Goal: Task Accomplishment & Management: Manage account settings

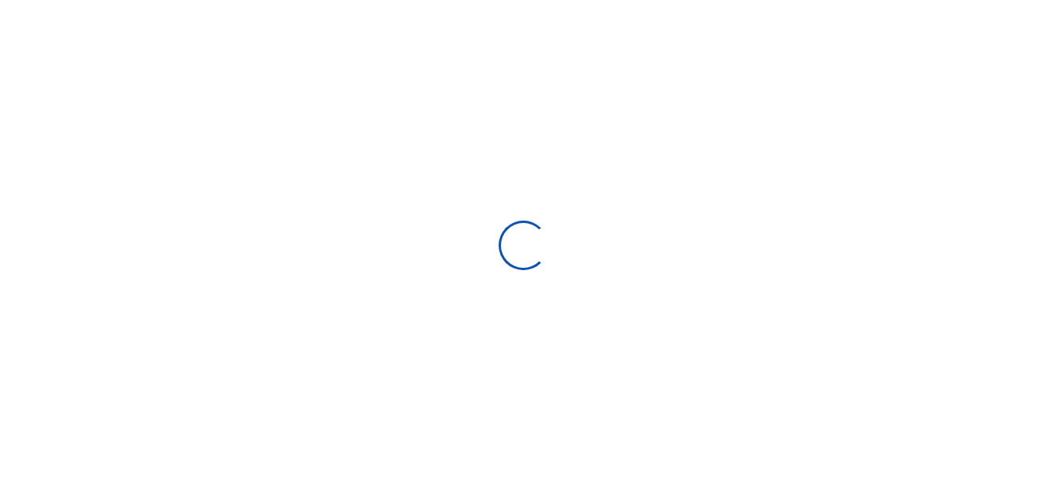
scroll to position [231, 197]
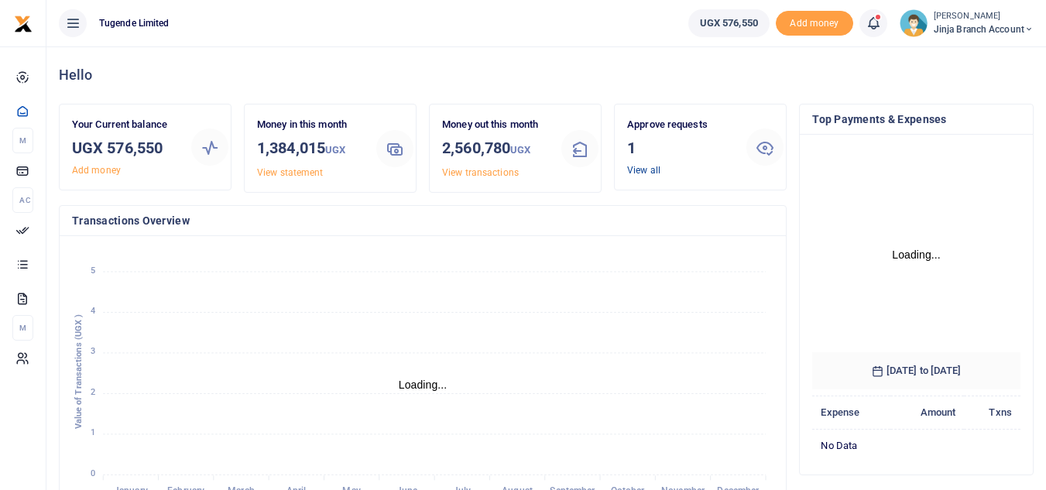
click at [634, 171] on link "View all" at bounding box center [643, 170] width 33 height 11
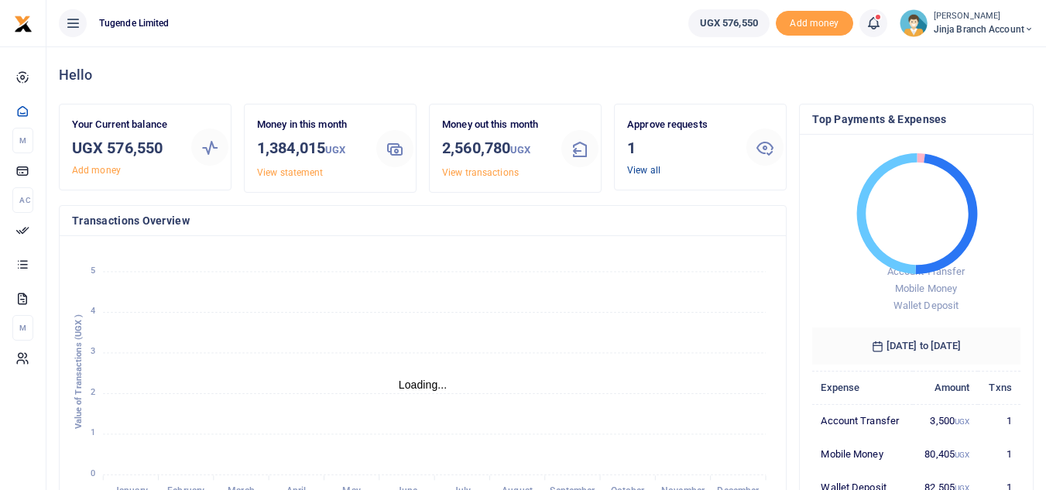
scroll to position [12, 12]
click at [660, 167] on div "Approve requests 1 View all" at bounding box center [680, 147] width 119 height 60
click at [650, 167] on link "View all" at bounding box center [643, 170] width 33 height 11
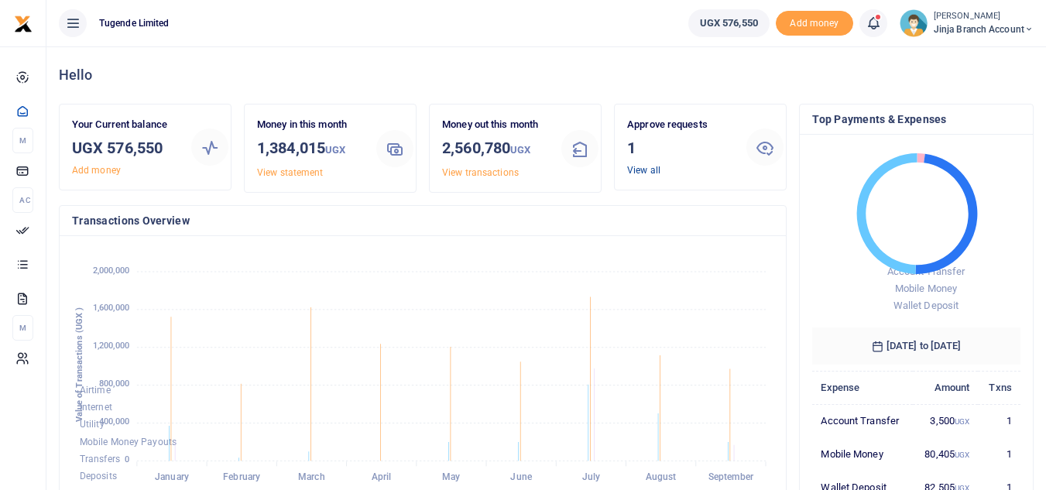
click at [638, 165] on link "View all" at bounding box center [643, 170] width 33 height 11
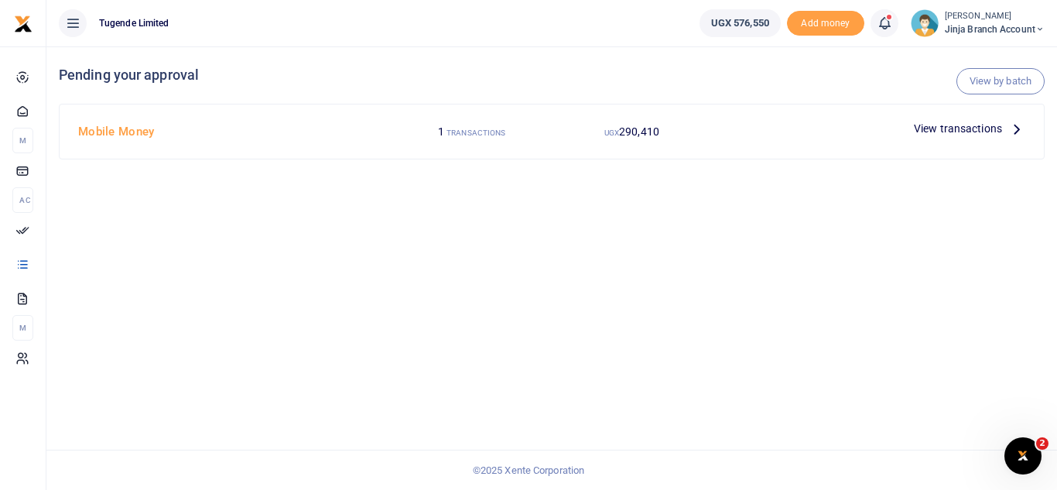
click at [1010, 127] on icon at bounding box center [1016, 128] width 17 height 17
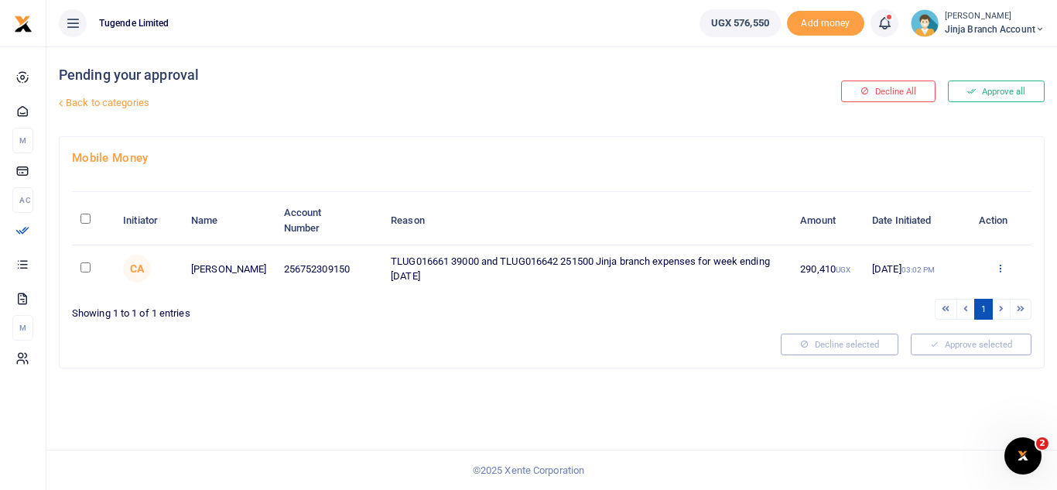
click at [995, 266] on icon at bounding box center [1000, 267] width 10 height 11
click at [952, 297] on link "Approve" at bounding box center [943, 293] width 122 height 22
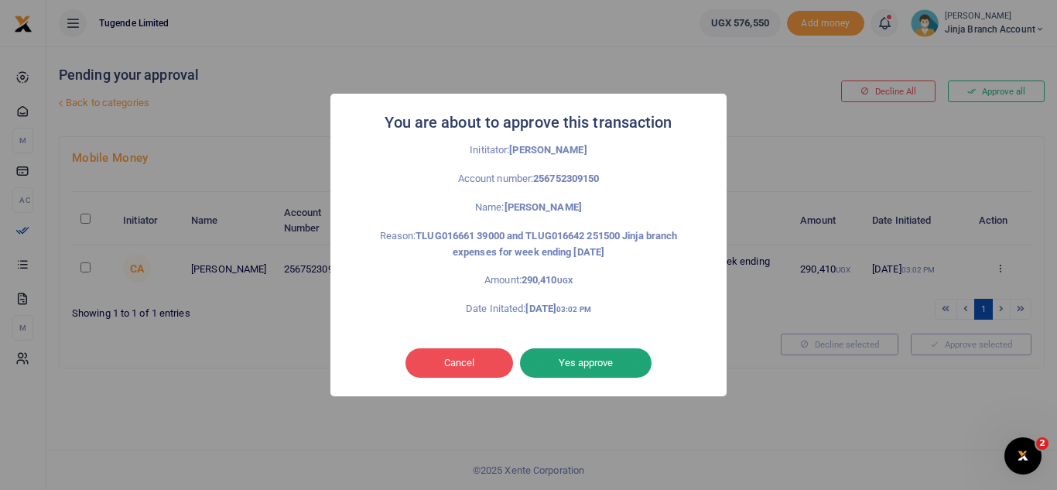
click at [636, 356] on button "Yes approve" at bounding box center [586, 362] width 132 height 29
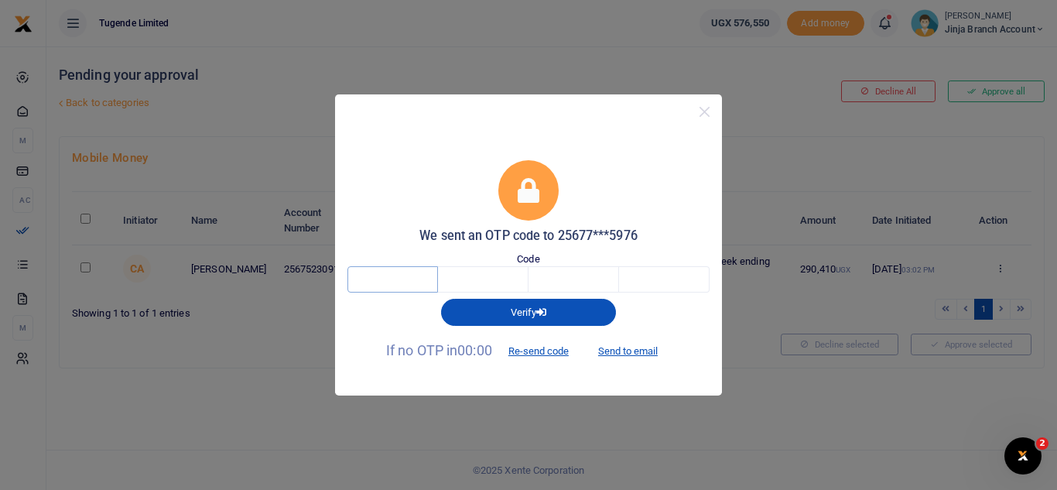
click at [399, 268] on input "text" at bounding box center [393, 279] width 91 height 26
type input "1"
type input "4"
click at [515, 414] on div "We sent an OTP code to 25677***5976 Code 1 4 14 Verify If no OTP in 00:00 Re-se…" at bounding box center [528, 245] width 1057 height 490
click at [711, 108] on button "Close" at bounding box center [704, 112] width 22 height 22
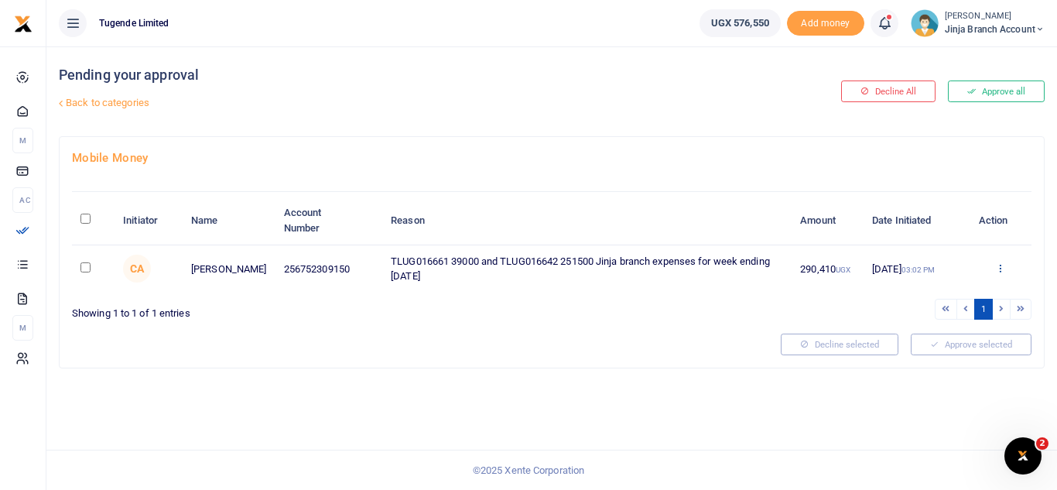
click at [1003, 266] on icon at bounding box center [1000, 267] width 10 height 11
click at [951, 329] on link "Decline" at bounding box center [943, 328] width 122 height 22
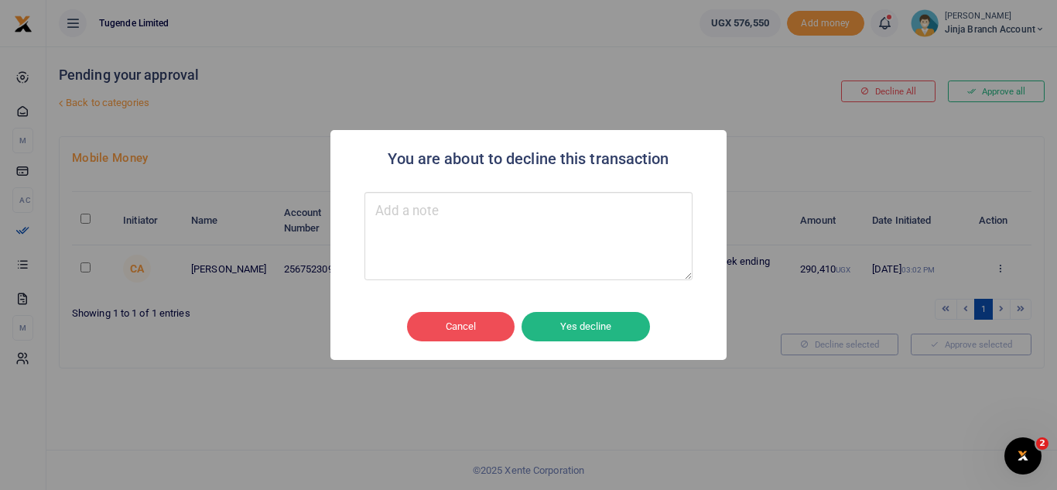
click at [489, 209] on textarea "Type your message here" at bounding box center [529, 236] width 328 height 88
type textarea "ok"
click at [598, 325] on button "Yes decline" at bounding box center [586, 326] width 128 height 29
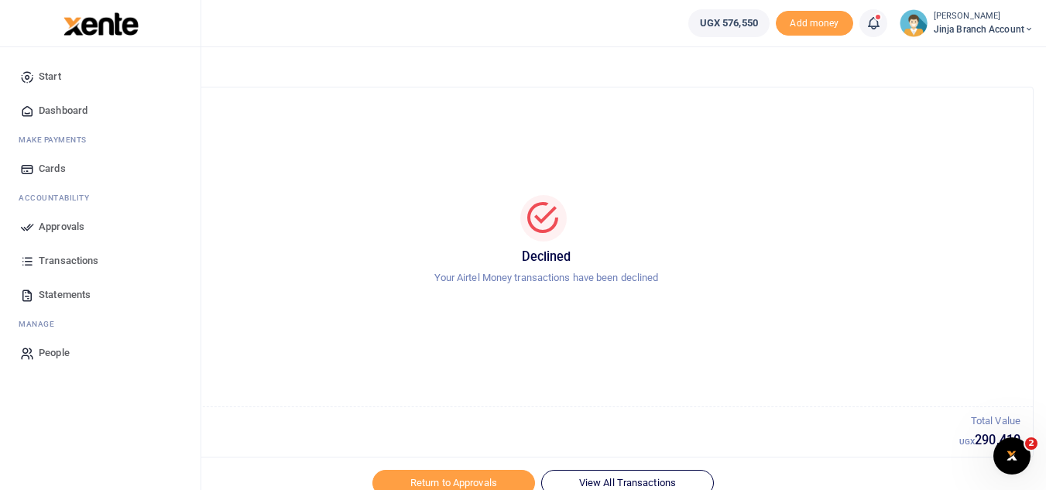
click at [80, 105] on span "Dashboard" at bounding box center [63, 110] width 49 height 15
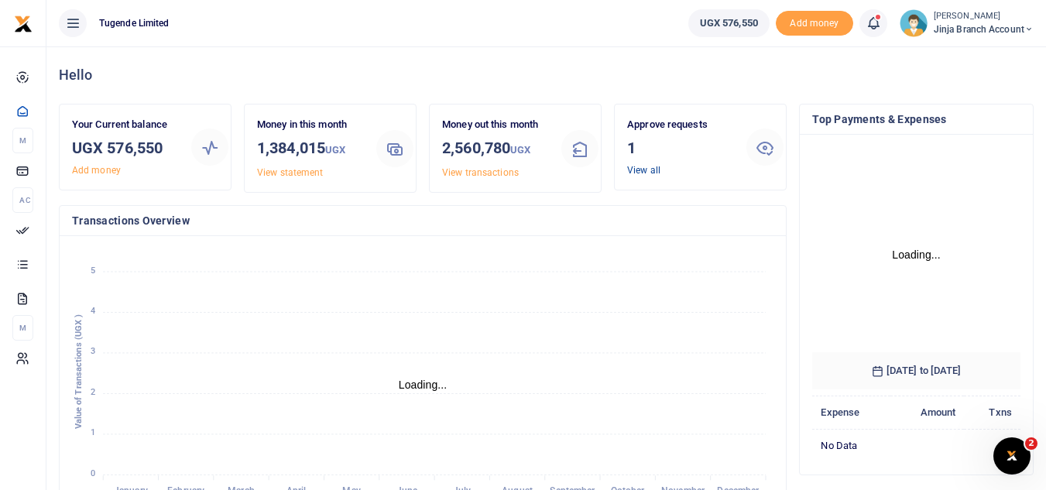
click at [639, 171] on link "View all" at bounding box center [643, 170] width 33 height 11
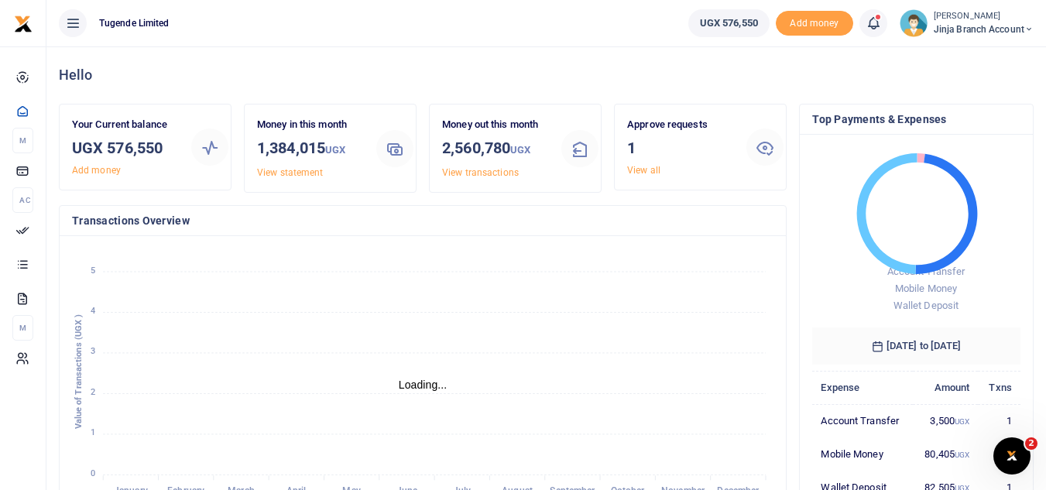
scroll to position [12, 12]
click at [638, 170] on link "View all" at bounding box center [643, 170] width 33 height 11
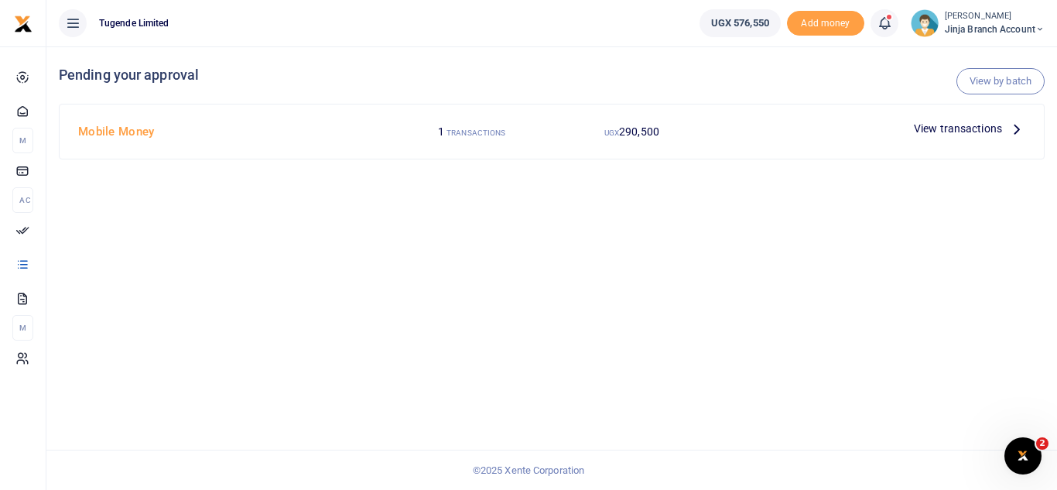
click at [1010, 128] on icon at bounding box center [1016, 128] width 17 height 17
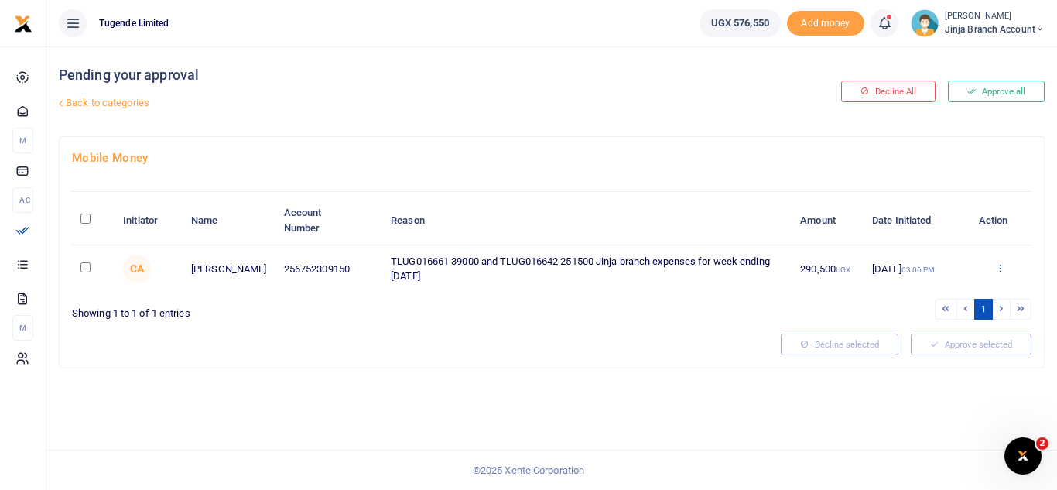
click at [1001, 266] on icon at bounding box center [1000, 267] width 10 height 11
click at [942, 289] on link "Approve" at bounding box center [943, 293] width 122 height 22
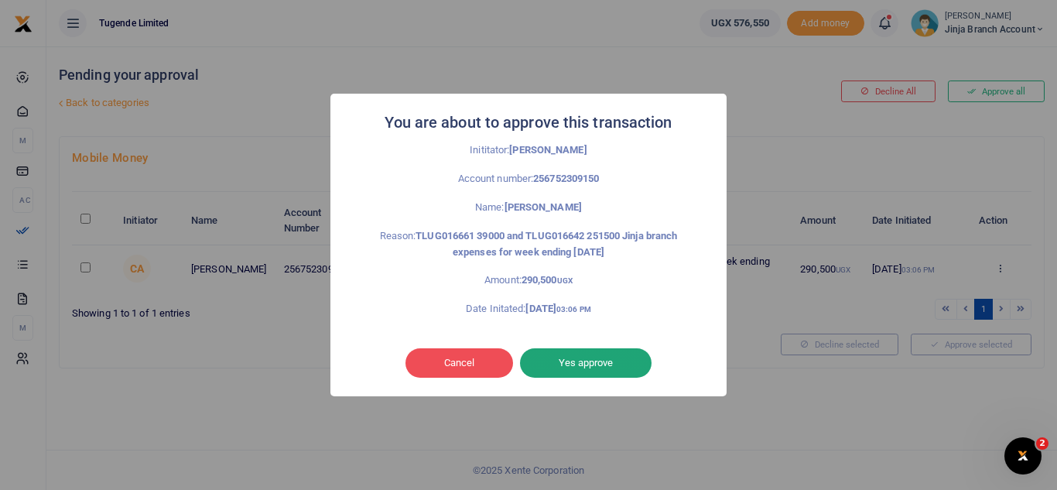
click at [587, 351] on button "Yes approve" at bounding box center [586, 362] width 132 height 29
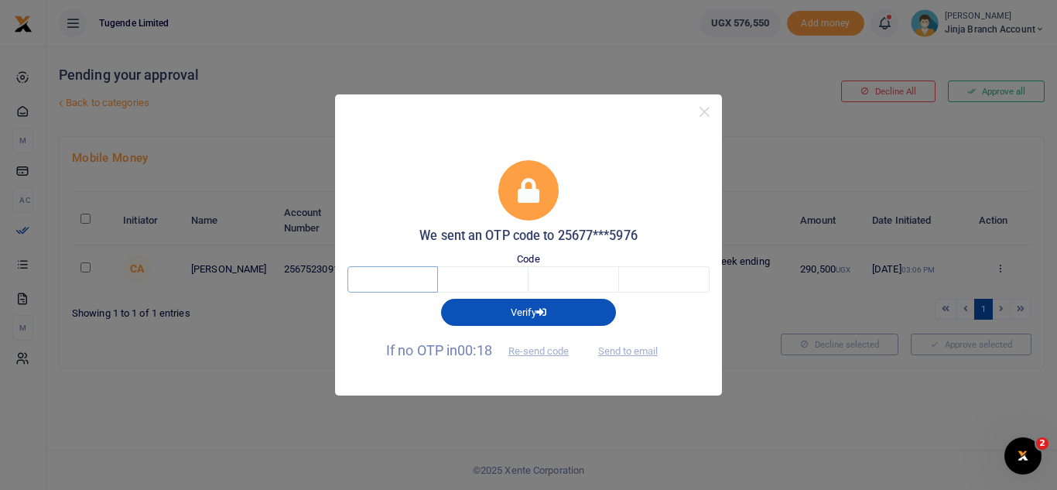
click at [395, 276] on input "text" at bounding box center [393, 279] width 91 height 26
type input "1"
type input "8"
type input "0"
type input "1"
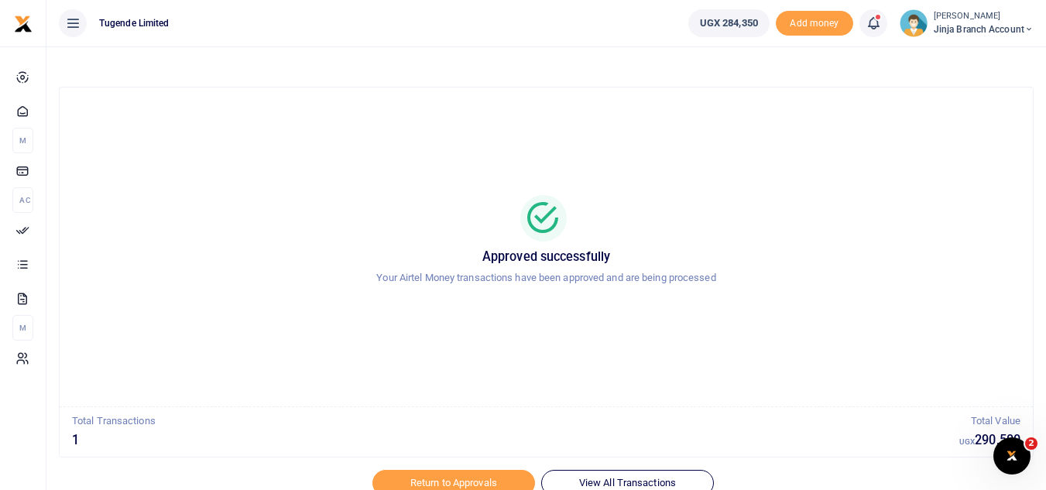
click at [1022, 24] on span "Jinja branch account" at bounding box center [983, 29] width 100 height 14
click at [967, 50] on link "Switch accounts" at bounding box center [973, 57] width 122 height 22
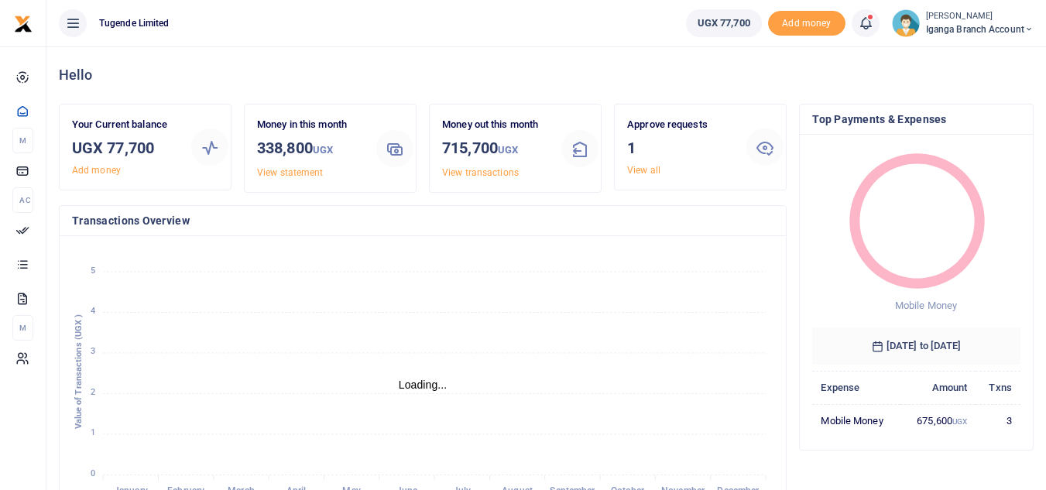
scroll to position [206, 197]
click at [642, 166] on link "View all" at bounding box center [643, 170] width 33 height 11
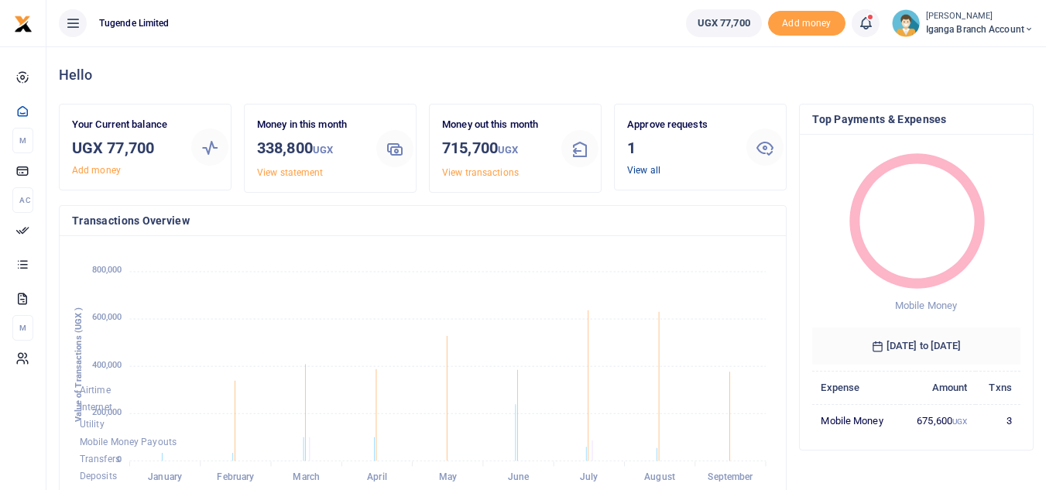
click at [639, 169] on link "View all" at bounding box center [643, 170] width 33 height 11
click at [631, 162] on div "Approve requests 1 View all" at bounding box center [680, 147] width 119 height 60
click at [648, 176] on div "Approve requests 1 View all" at bounding box center [680, 147] width 119 height 60
click at [649, 167] on link "View all" at bounding box center [643, 170] width 33 height 11
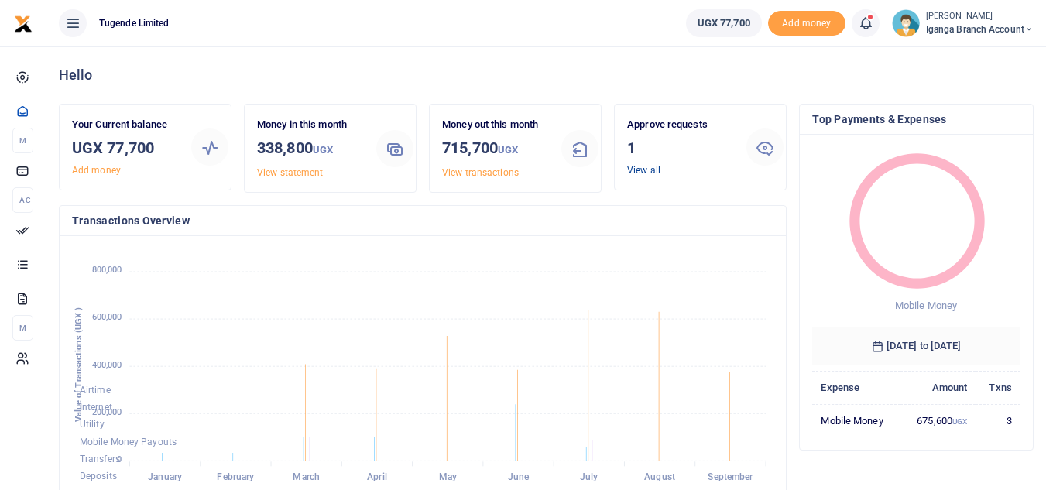
click at [642, 165] on link "View all" at bounding box center [643, 170] width 33 height 11
click at [642, 172] on link "View all" at bounding box center [643, 170] width 33 height 11
click at [648, 167] on link "View all" at bounding box center [643, 170] width 33 height 11
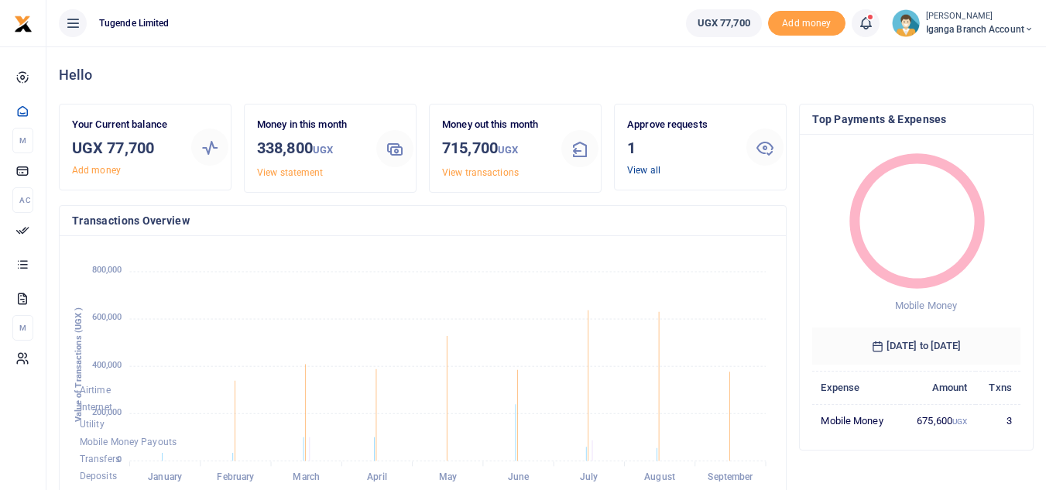
click at [635, 166] on link "View all" at bounding box center [643, 170] width 33 height 11
click at [643, 174] on link "View all" at bounding box center [643, 170] width 33 height 11
click at [636, 169] on link "View all" at bounding box center [643, 170] width 33 height 11
click at [655, 169] on link "View all" at bounding box center [643, 170] width 33 height 11
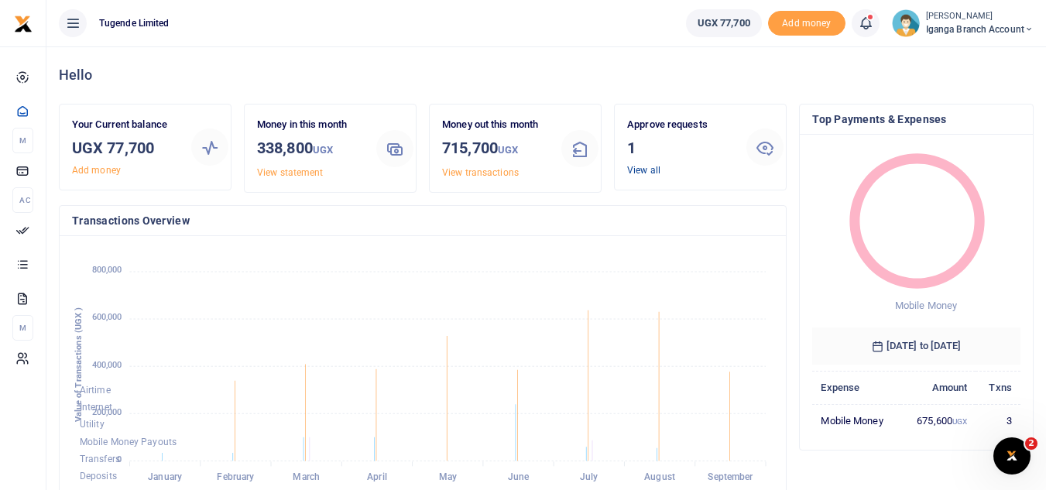
click at [650, 173] on link "View all" at bounding box center [643, 170] width 33 height 11
click at [646, 169] on link "View all" at bounding box center [643, 170] width 33 height 11
click at [640, 163] on div "Approve requests 1 View all" at bounding box center [680, 147] width 119 height 60
click at [642, 169] on link "View all" at bounding box center [643, 170] width 33 height 11
click at [648, 173] on link "View all" at bounding box center [643, 170] width 33 height 11
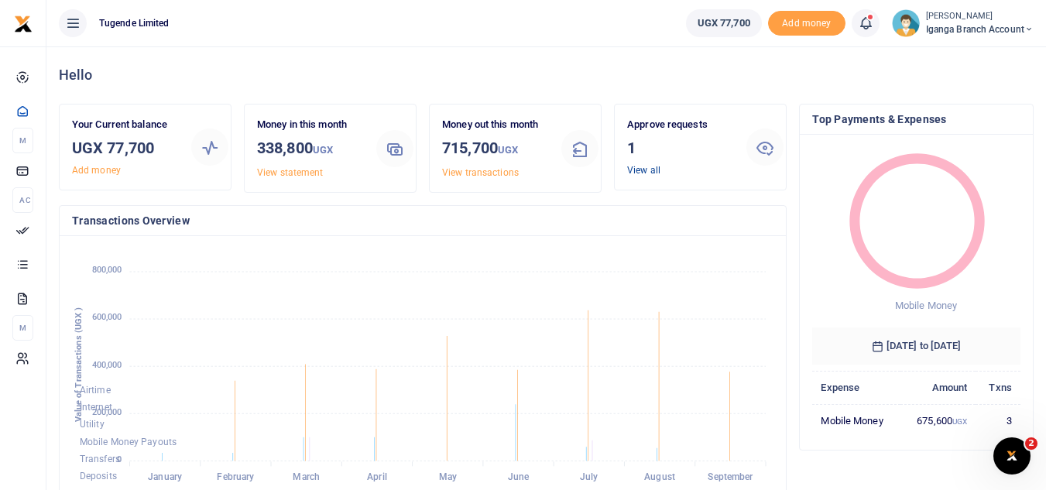
click at [648, 173] on link "View all" at bounding box center [643, 170] width 33 height 11
click at [649, 165] on link "View all" at bounding box center [643, 170] width 33 height 11
click at [633, 148] on h3 "1" at bounding box center [680, 147] width 107 height 23
click at [638, 163] on div "Approve requests 1 View all" at bounding box center [680, 147] width 119 height 60
click at [639, 170] on link "View all" at bounding box center [643, 170] width 33 height 11
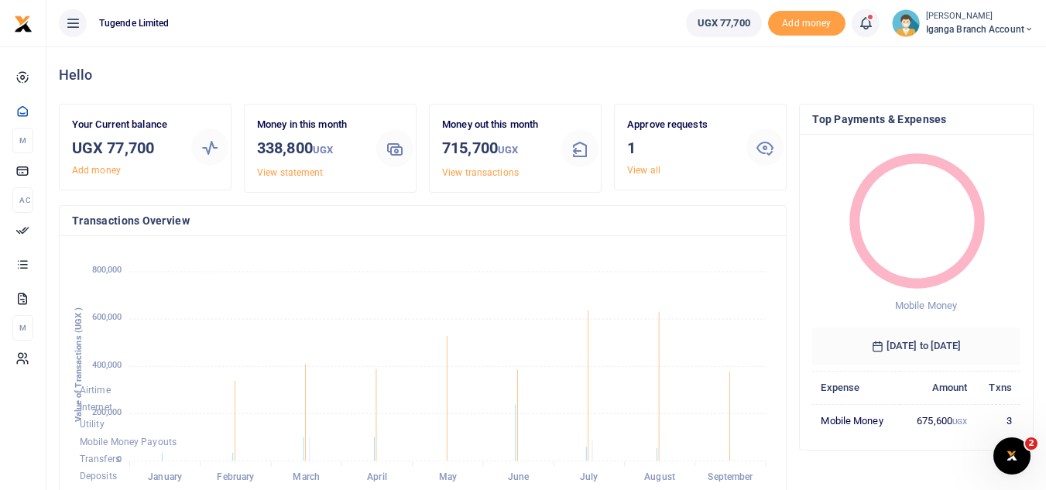
click at [768, 144] on icon at bounding box center [764, 147] width 19 height 19
click at [632, 167] on link "View all" at bounding box center [643, 170] width 33 height 11
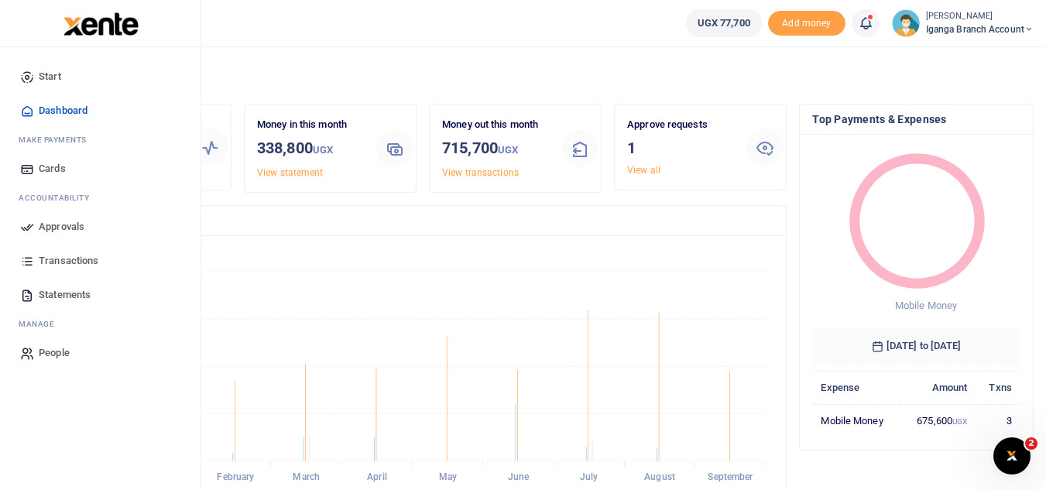
click at [72, 220] on span "Approvals" at bounding box center [62, 226] width 46 height 15
click at [75, 222] on span "Approvals" at bounding box center [62, 226] width 46 height 15
click at [52, 231] on span "Approvals" at bounding box center [62, 226] width 46 height 15
click at [51, 230] on span "Approvals" at bounding box center [62, 226] width 46 height 15
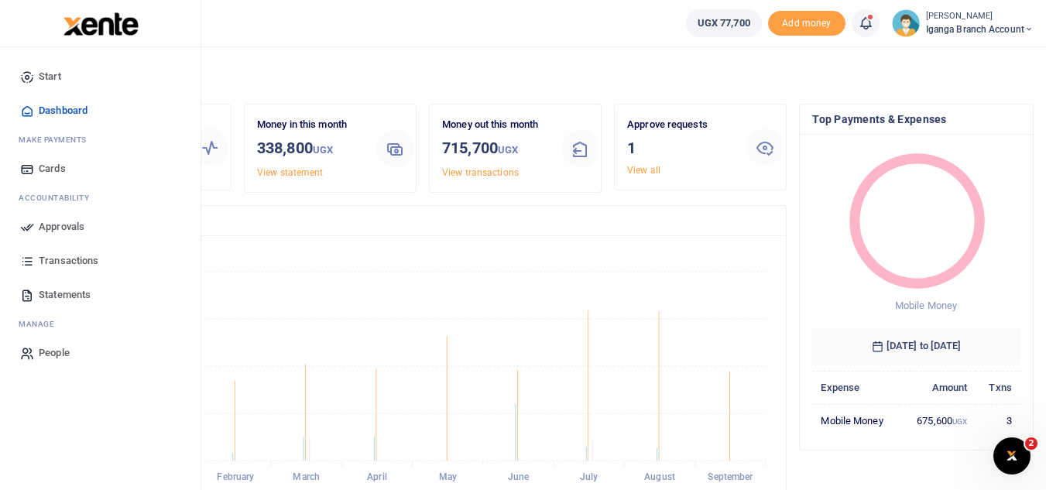
click at [51, 230] on span "Approvals" at bounding box center [62, 226] width 46 height 15
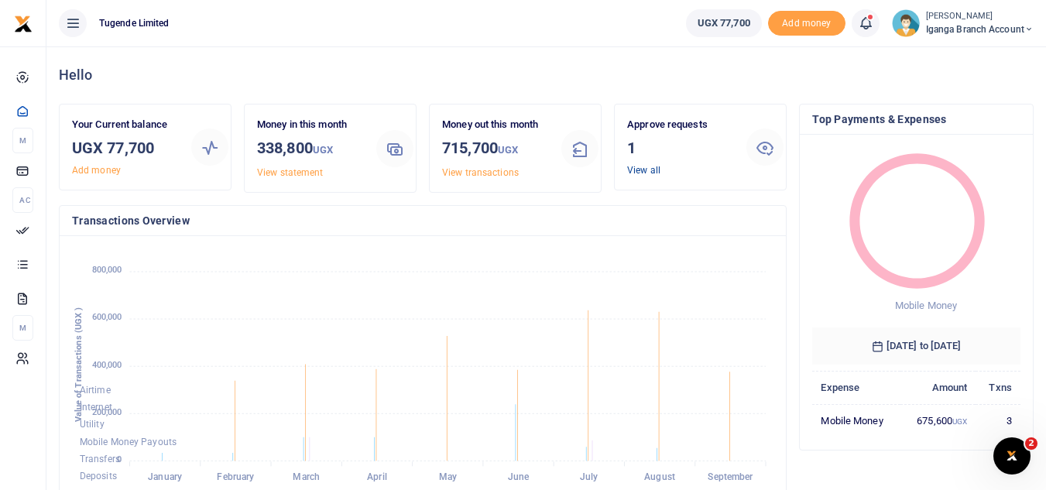
click at [649, 172] on link "View all" at bounding box center [643, 170] width 33 height 11
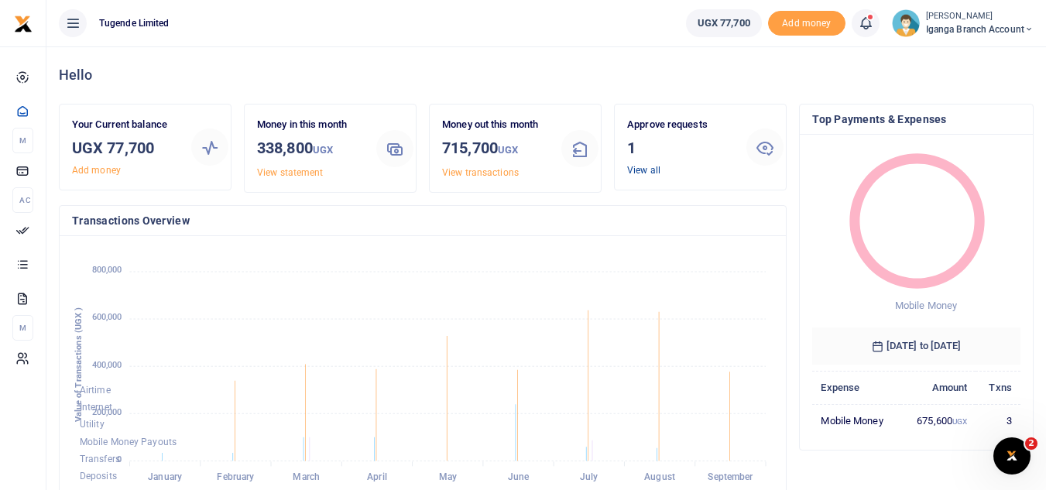
click at [649, 172] on link "View all" at bounding box center [643, 170] width 33 height 11
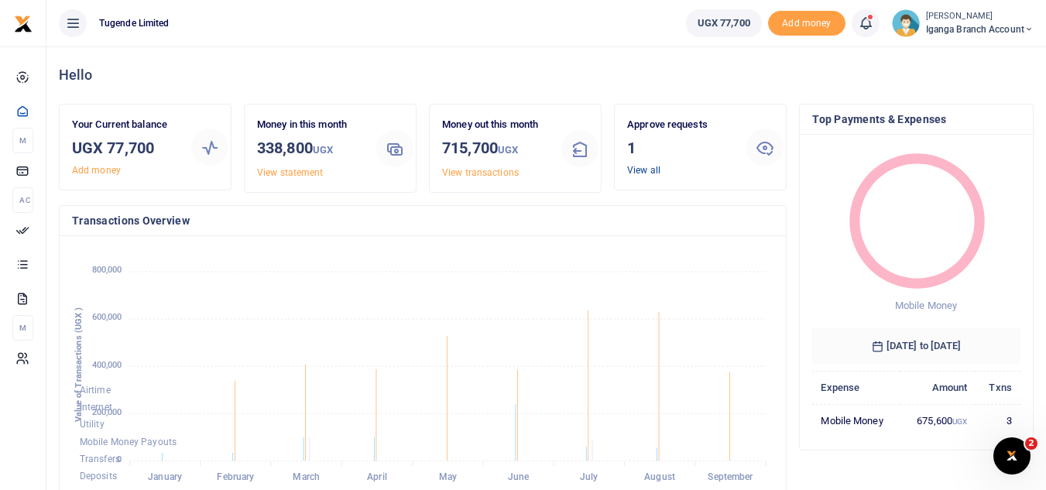
click at [649, 172] on link "View all" at bounding box center [643, 170] width 33 height 11
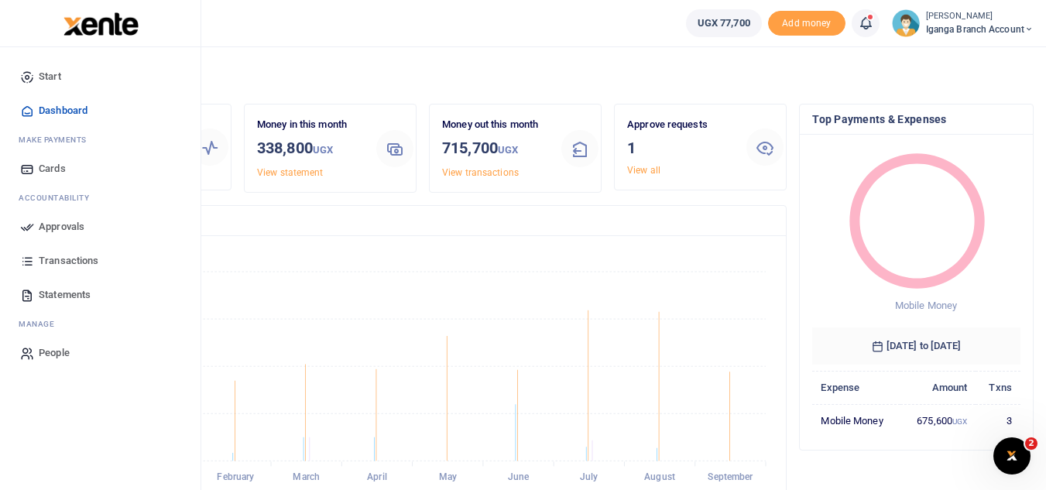
click at [55, 111] on span "Dashboard" at bounding box center [63, 110] width 49 height 15
click at [53, 227] on span "Approvals" at bounding box center [62, 226] width 46 height 15
click at [65, 259] on span "Transactions" at bounding box center [69, 260] width 60 height 15
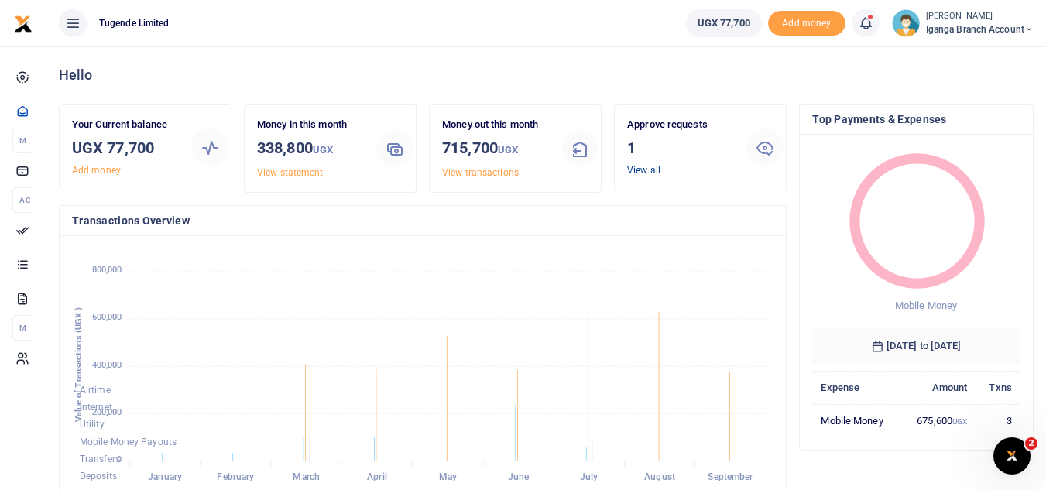
click at [641, 173] on link "View all" at bounding box center [643, 170] width 33 height 11
click at [635, 166] on link "View all" at bounding box center [643, 170] width 33 height 11
click at [642, 166] on link "View all" at bounding box center [643, 170] width 33 height 11
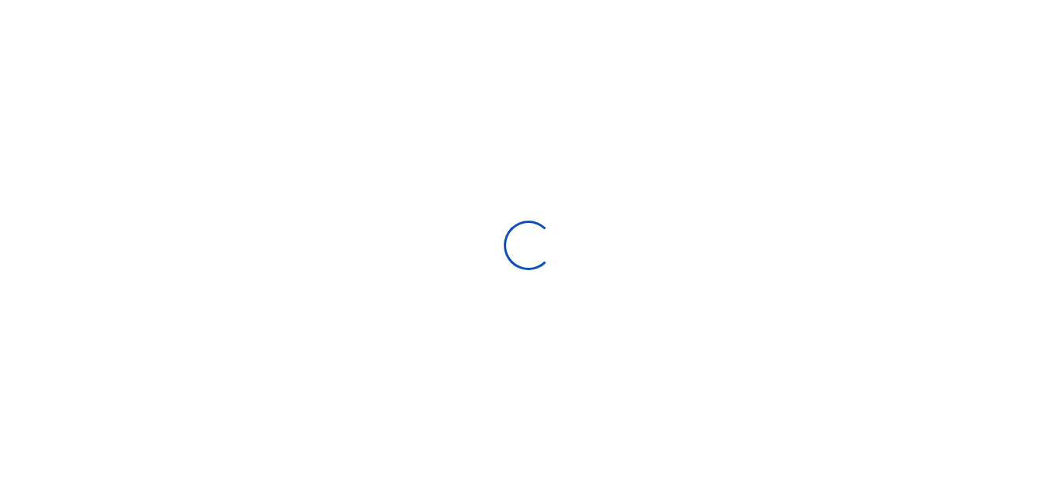
select select
type input "08/18/2025 - 09/16/2025"
